Goal: Information Seeking & Learning: Learn about a topic

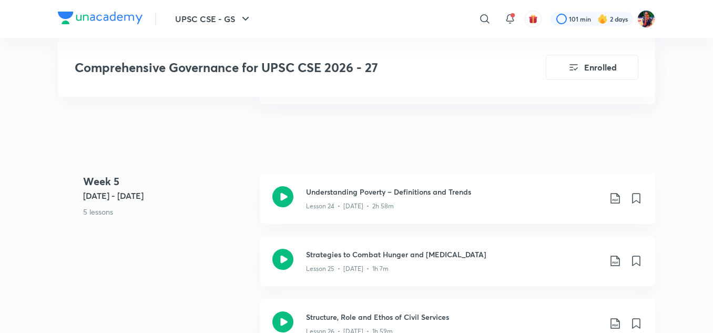
scroll to position [2203, 0]
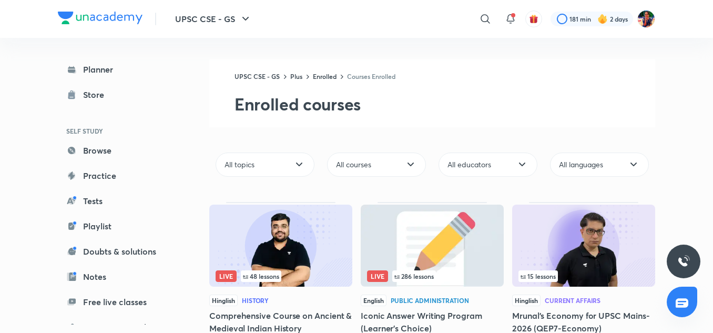
click at [288, 230] on img at bounding box center [280, 246] width 143 height 82
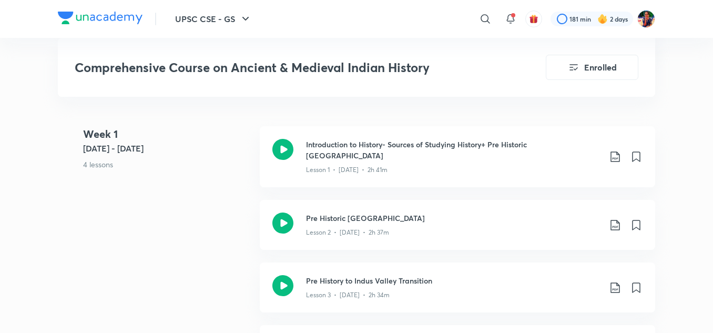
scroll to position [551, 0]
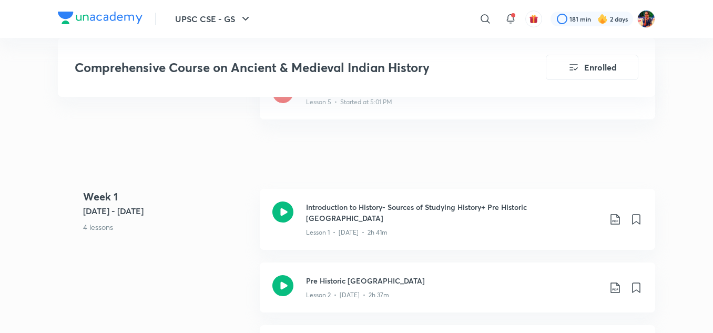
scroll to position [486, 0]
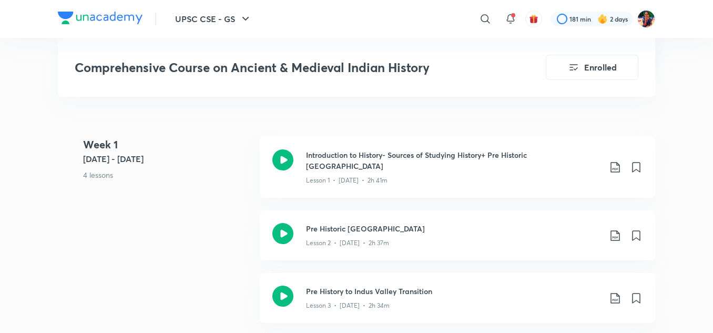
scroll to position [539, 0]
click at [287, 160] on icon at bounding box center [283, 159] width 21 height 21
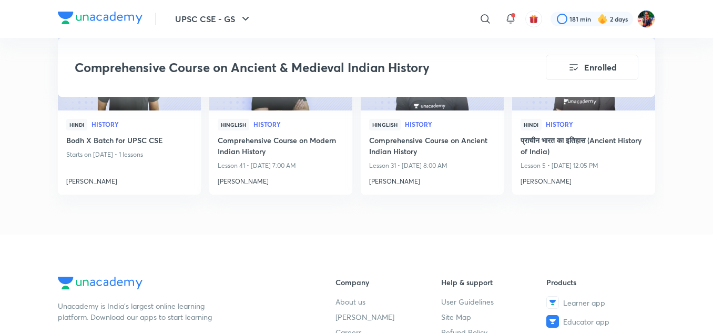
scroll to position [4406, 0]
